Goal: Find contact information: Find contact information

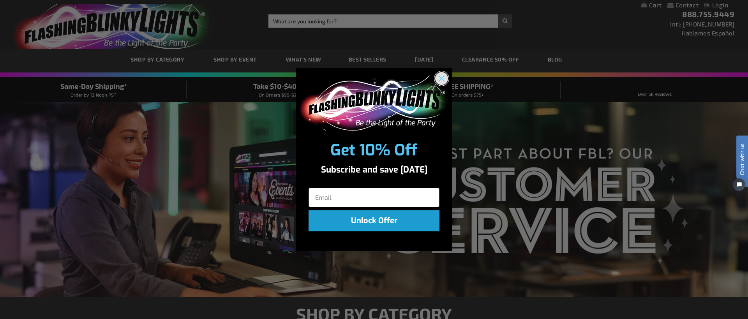
click at [439, 80] on circle "Close dialog" at bounding box center [441, 78] width 13 height 13
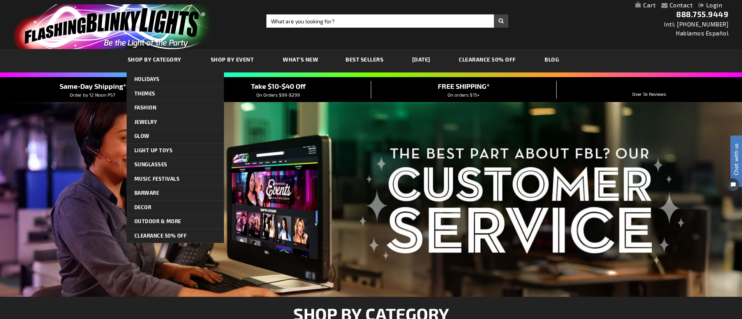
click at [146, 61] on span "SHOP BY CATEGORY" at bounding box center [155, 59] width 54 height 7
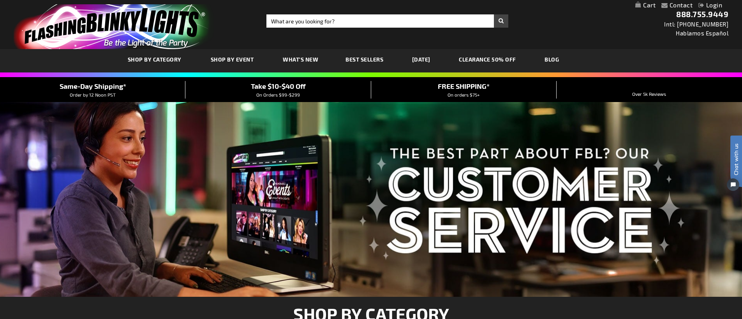
click at [349, 58] on span "Best Sellers" at bounding box center [365, 59] width 38 height 7
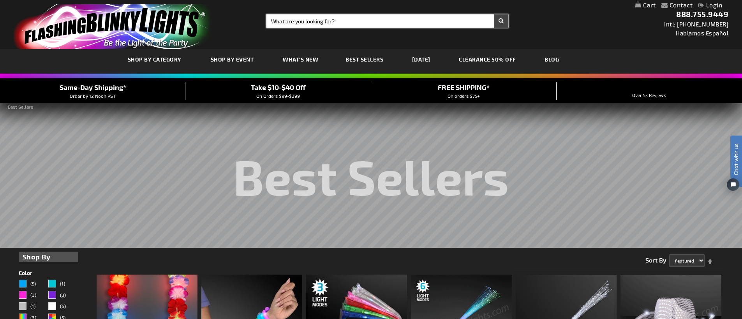
click at [351, 23] on input "Search" at bounding box center [387, 20] width 242 height 13
type input "ashtray"
click at [494, 14] on button "Search" at bounding box center [501, 20] width 14 height 13
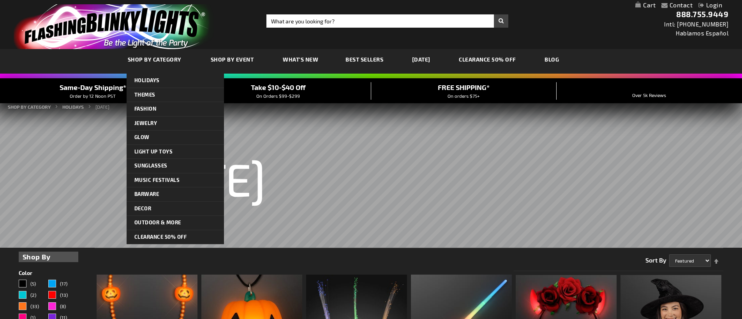
click at [146, 59] on span "SHOP BY CATEGORY" at bounding box center [155, 59] width 54 height 7
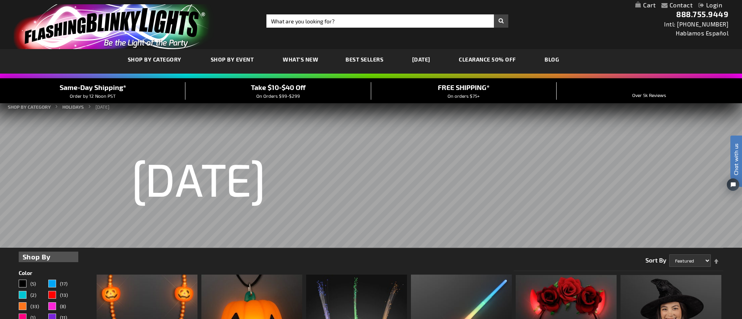
click at [117, 18] on img "store logo" at bounding box center [114, 26] width 201 height 45
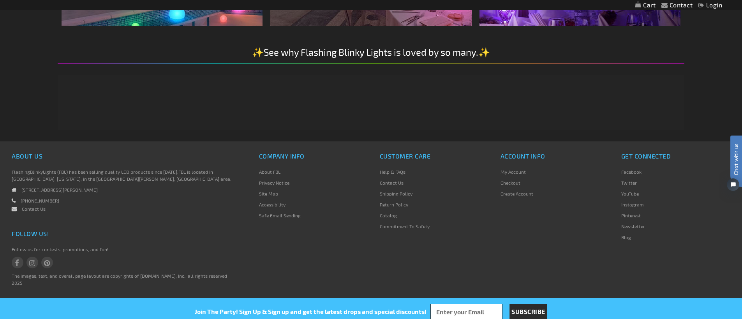
click at [268, 173] on link "About FBL" at bounding box center [269, 171] width 21 height 5
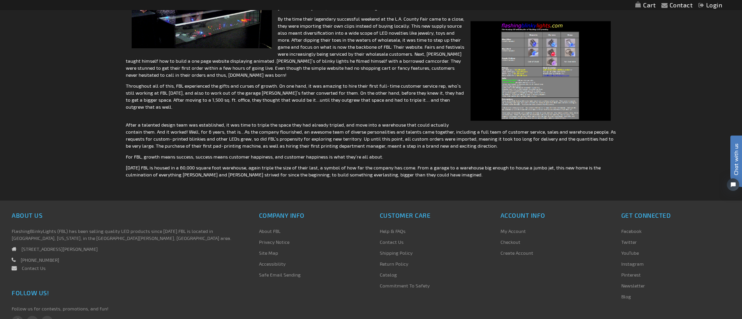
scroll to position [598, 0]
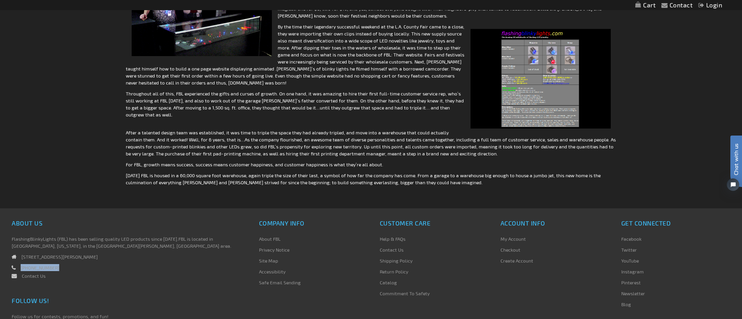
drag, startPoint x: 57, startPoint y: 254, endPoint x: 21, endPoint y: 255, distance: 36.6
click at [21, 264] on li "[PHONE_NUMBER]" at bounding box center [124, 269] width 224 height 11
copy li "[PHONE_NUMBER]"
click at [40, 273] on link "Contact Us" at bounding box center [34, 275] width 24 height 5
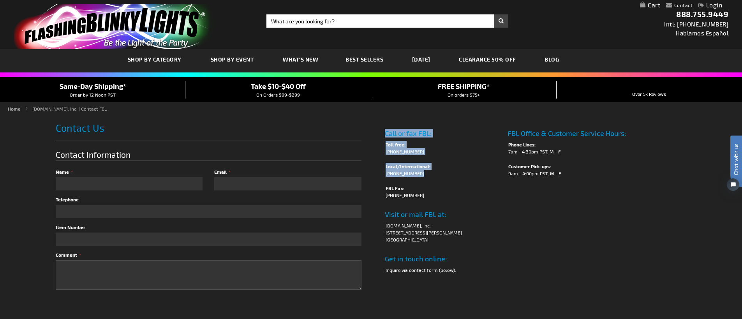
drag, startPoint x: 421, startPoint y: 173, endPoint x: 381, endPoint y: 173, distance: 39.3
click at [380, 173] on div "Call or fax FBL: Toll free: (888) 755-9449 Local/International: (818) 753-8303 …" at bounding box center [529, 203] width 316 height 162
click at [469, 176] on li "(818) 753-8303" at bounding box center [443, 173] width 115 height 7
drag, startPoint x: 413, startPoint y: 174, endPoint x: 383, endPoint y: 176, distance: 29.6
click at [383, 176] on td "Call or fax FBL: Toll free: (888) 755-9449 Local/International: (818) 753-8303 …" at bounding box center [442, 203] width 123 height 162
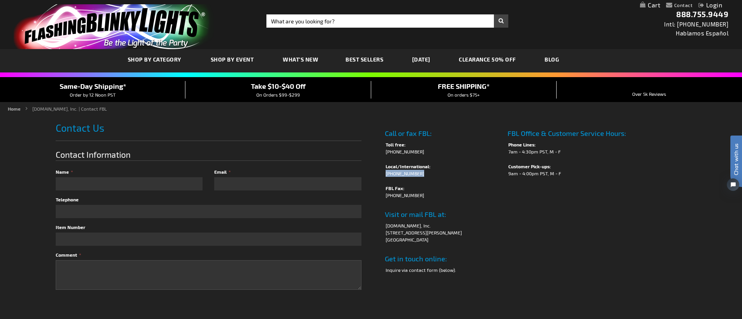
copy li "(818) 753-8303"
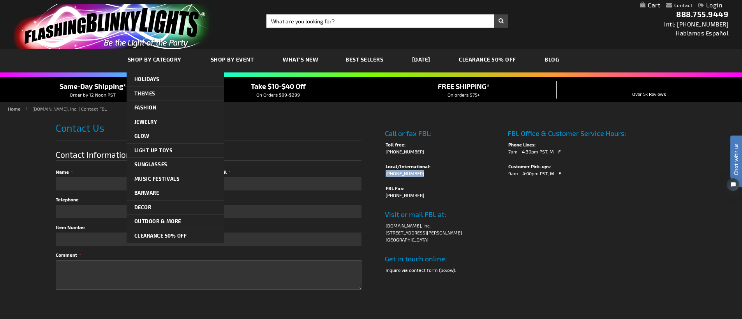
click at [163, 64] on link "SHOP BY CATEGORY" at bounding box center [155, 59] width 67 height 26
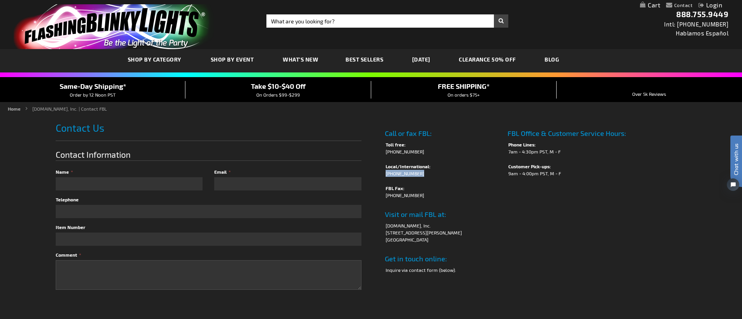
click at [123, 20] on img "store logo" at bounding box center [114, 26] width 201 height 45
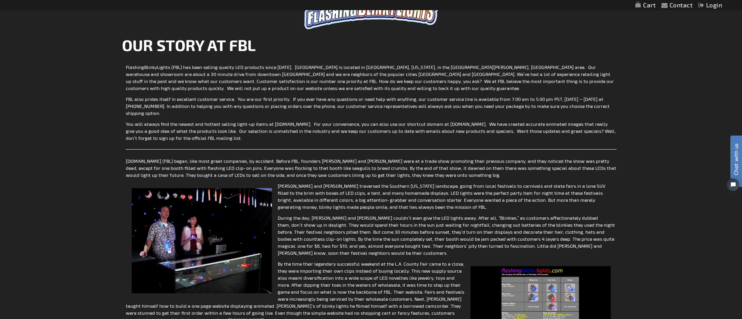
scroll to position [363, 0]
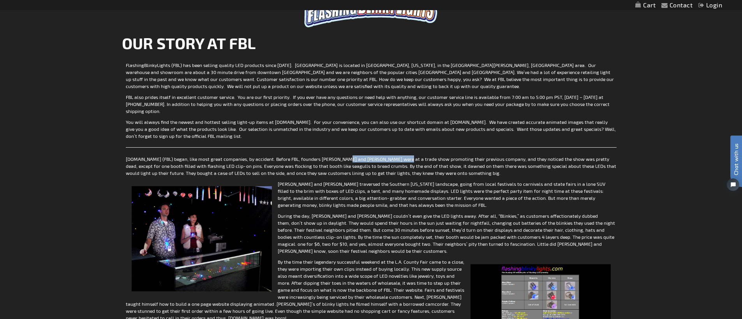
drag, startPoint x: 337, startPoint y: 160, endPoint x: 393, endPoint y: 160, distance: 55.3
click at [393, 160] on p "[DOMAIN_NAME] (FBL) began, like most great companies, by accident. Before FBL, …" at bounding box center [371, 165] width 491 height 21
copy p "[PERSON_NAME] and [PERSON_NAME]"
